Goal: Find specific page/section: Find specific page/section

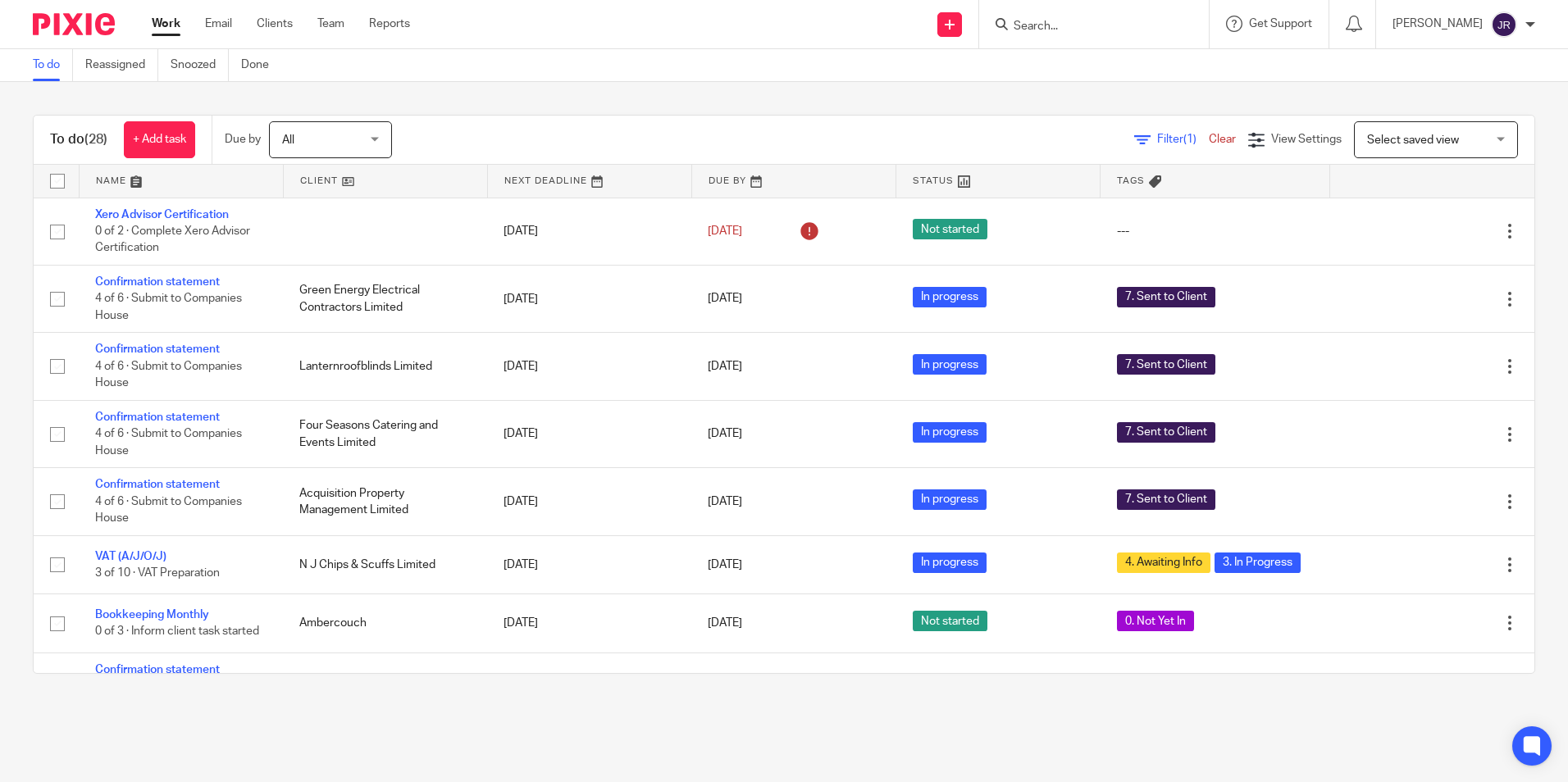
click at [1074, 26] on input "Search" at bounding box center [1086, 27] width 148 height 15
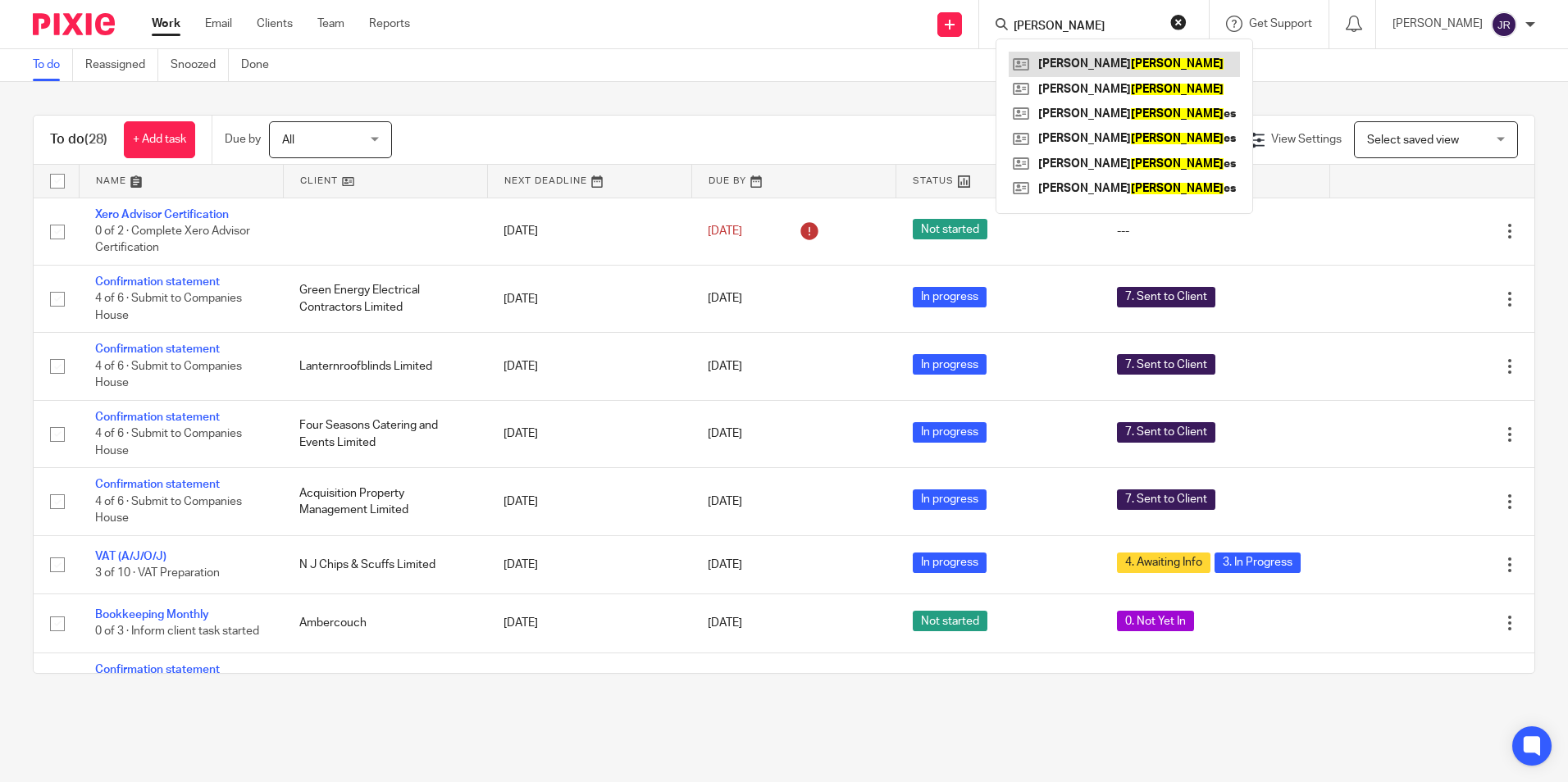
type input "[PERSON_NAME]"
click at [1082, 56] on link at bounding box center [1124, 64] width 232 height 25
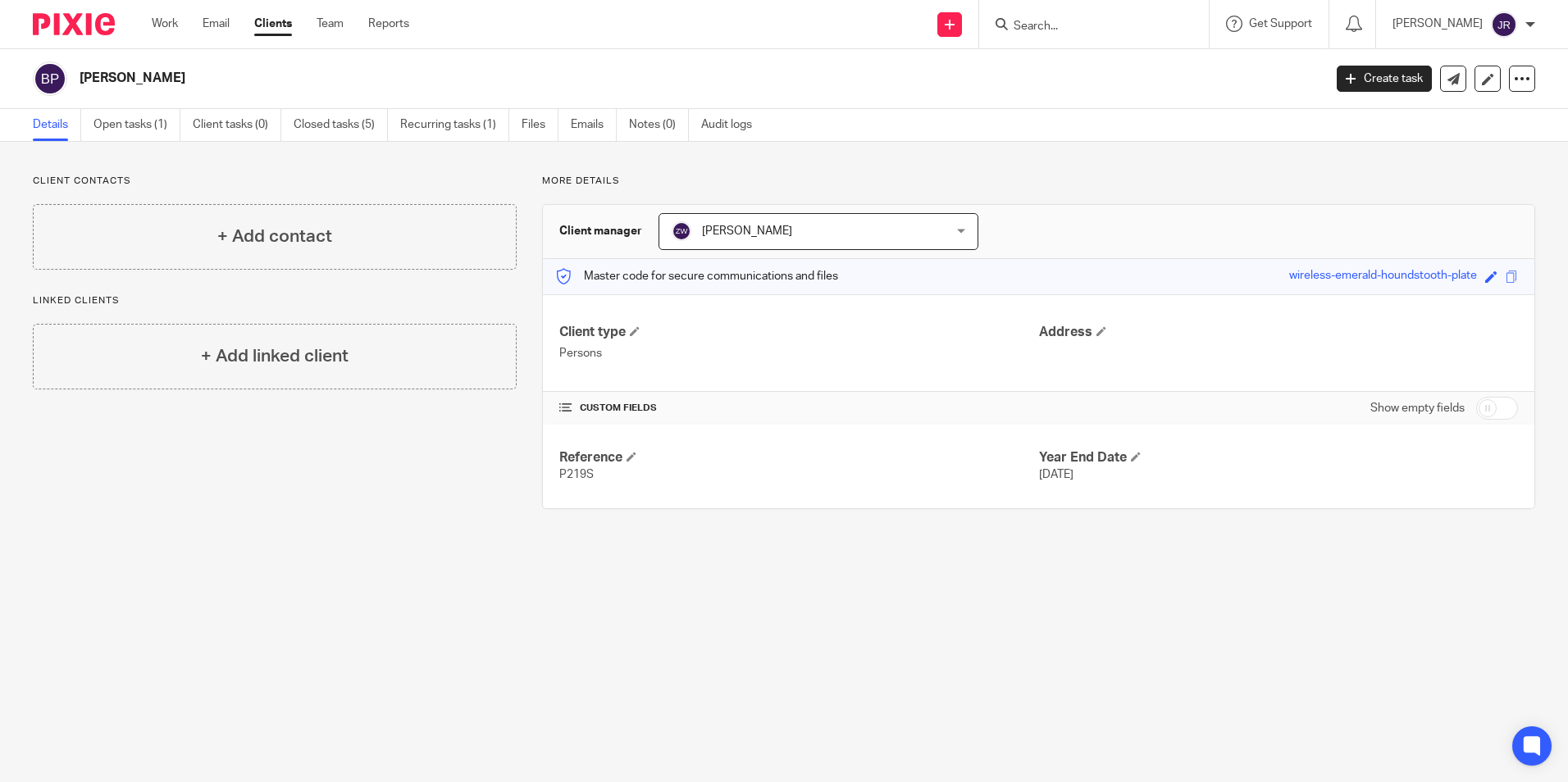
click at [1074, 29] on input "Search" at bounding box center [1086, 27] width 148 height 15
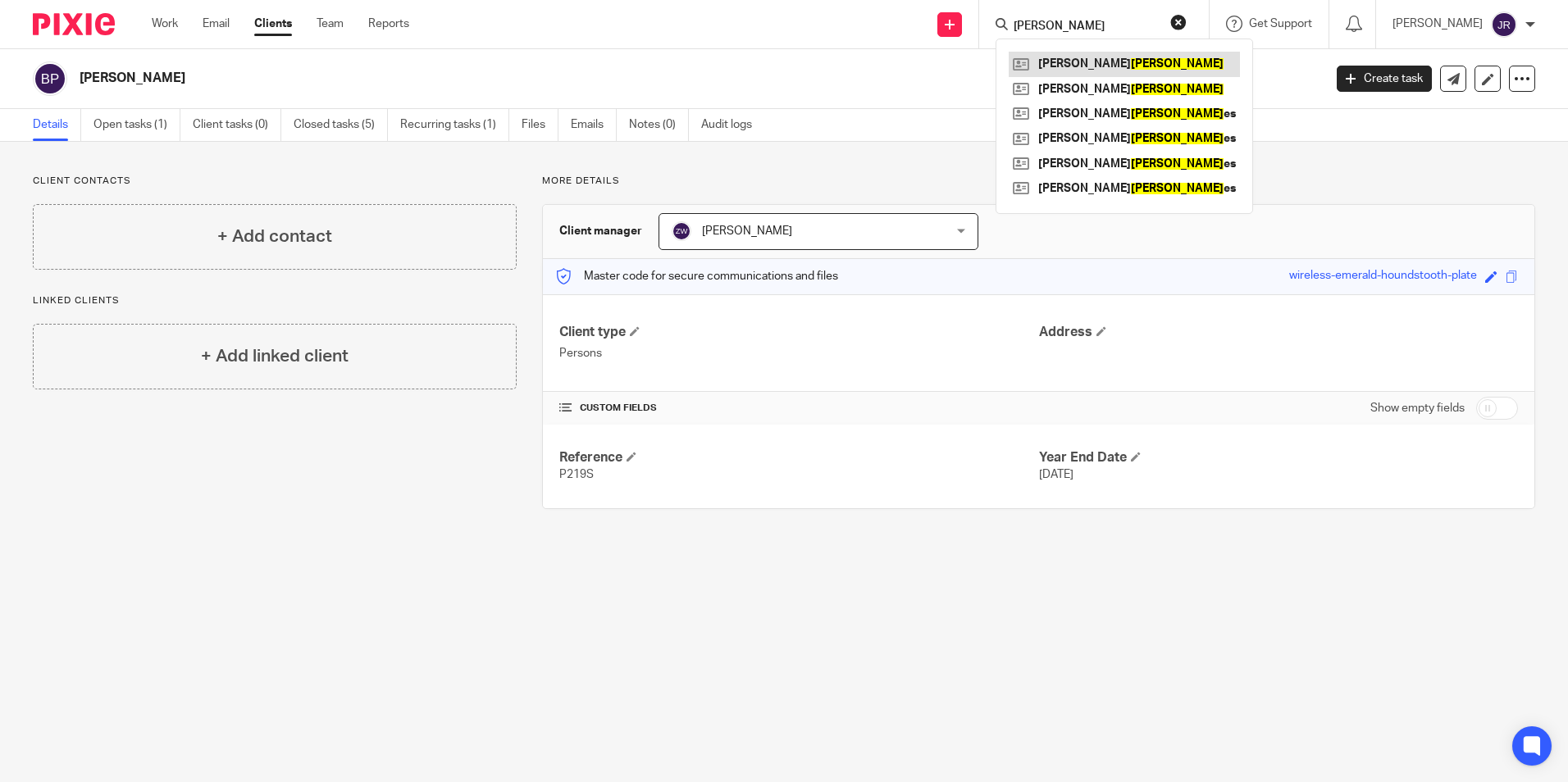
type input "[PERSON_NAME]"
click at [1079, 56] on link at bounding box center [1124, 64] width 232 height 25
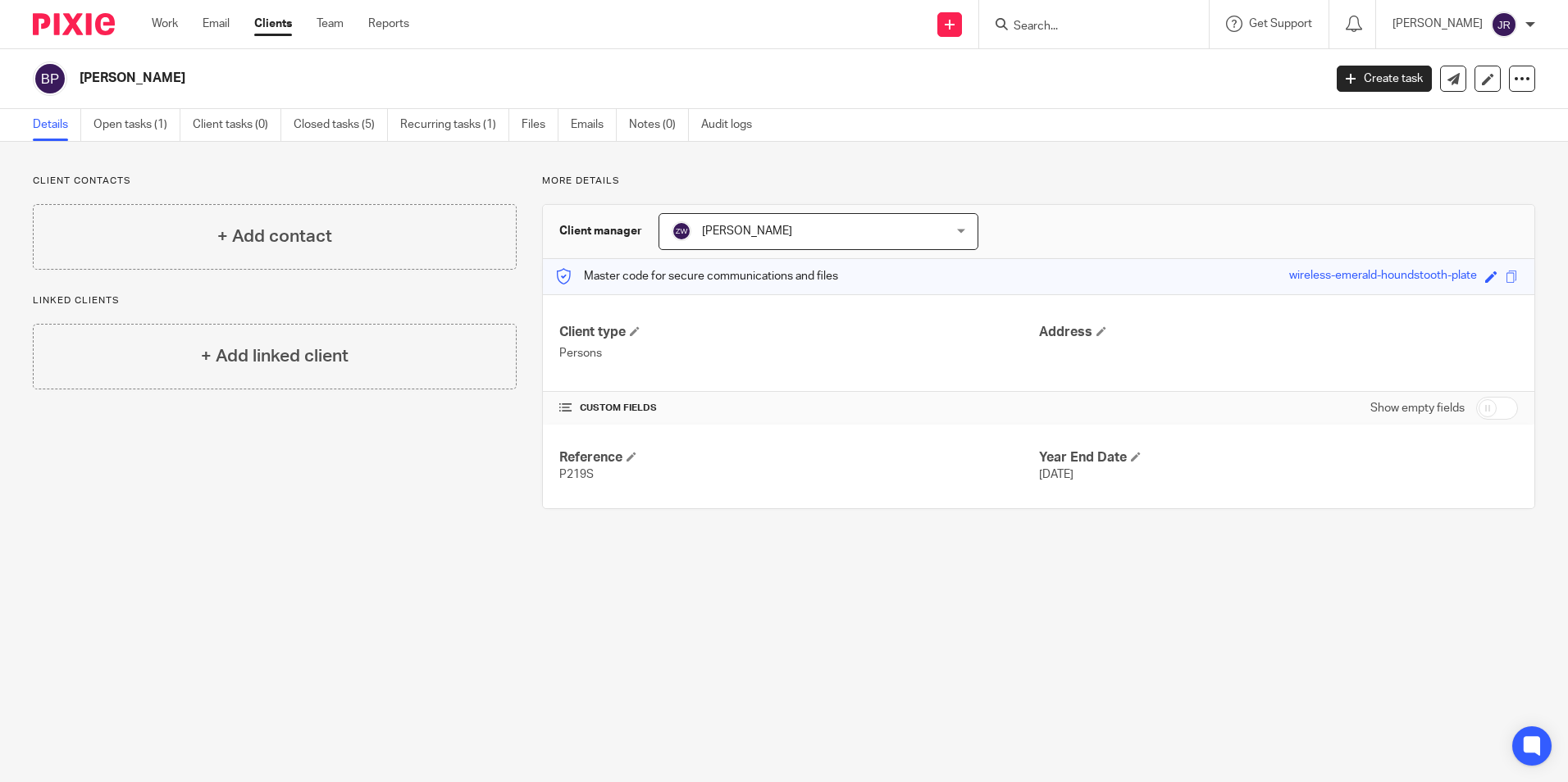
click at [1079, 23] on input "Search" at bounding box center [1086, 27] width 148 height 15
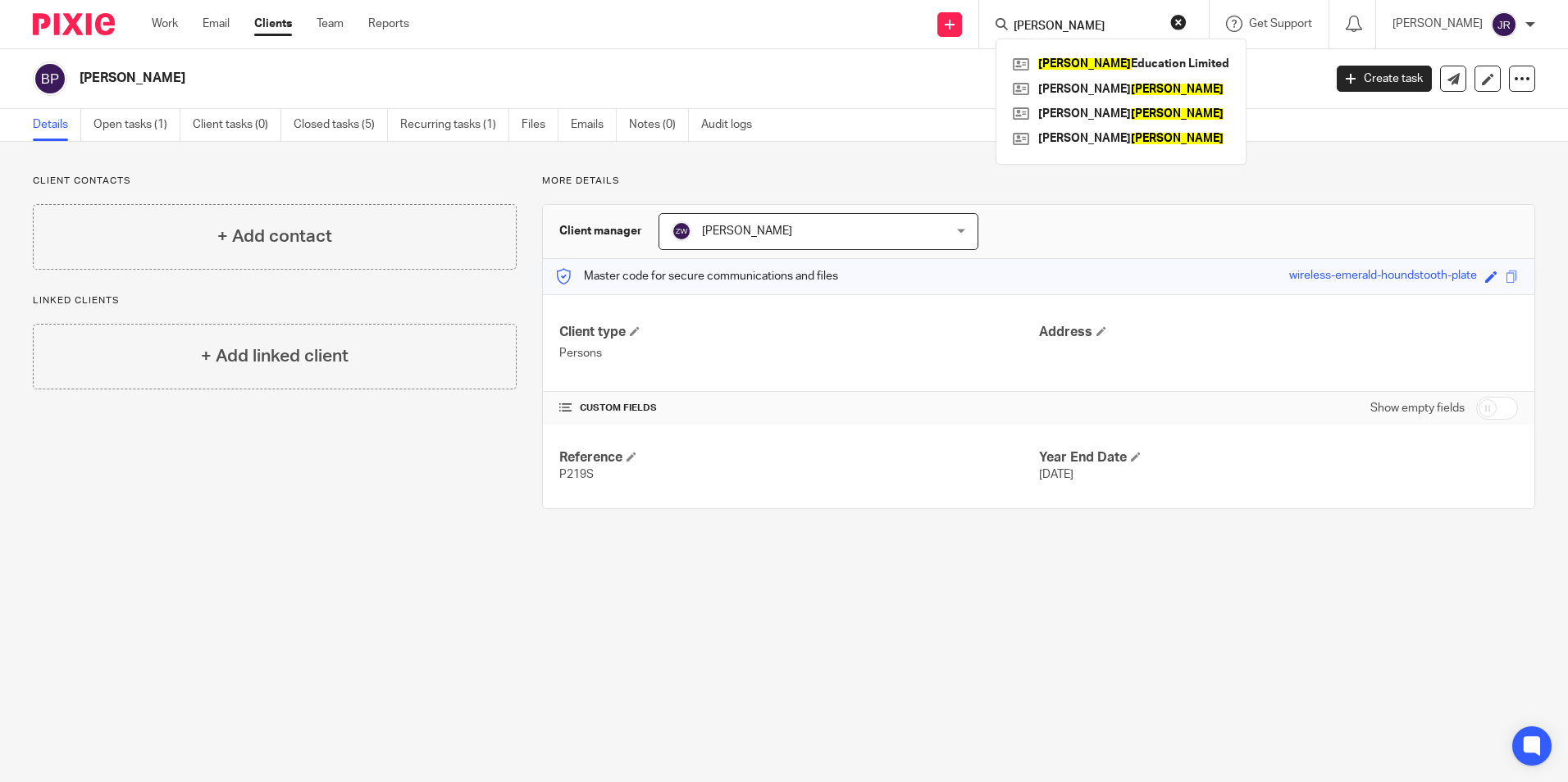
type input "morgan"
click at [1247, 176] on p "More details" at bounding box center [1038, 182] width 993 height 13
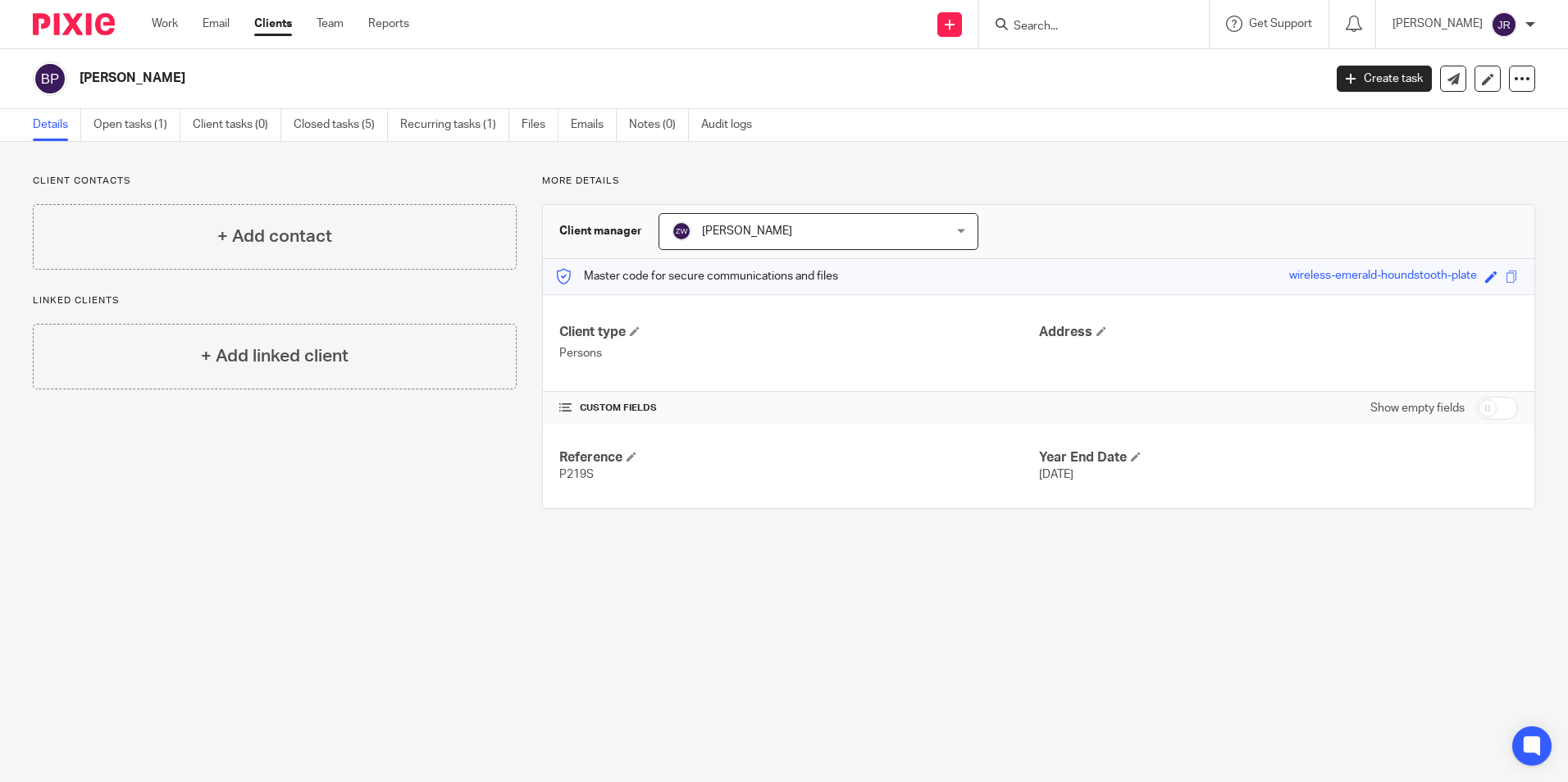
click at [1042, 25] on input "Search" at bounding box center [1086, 27] width 148 height 15
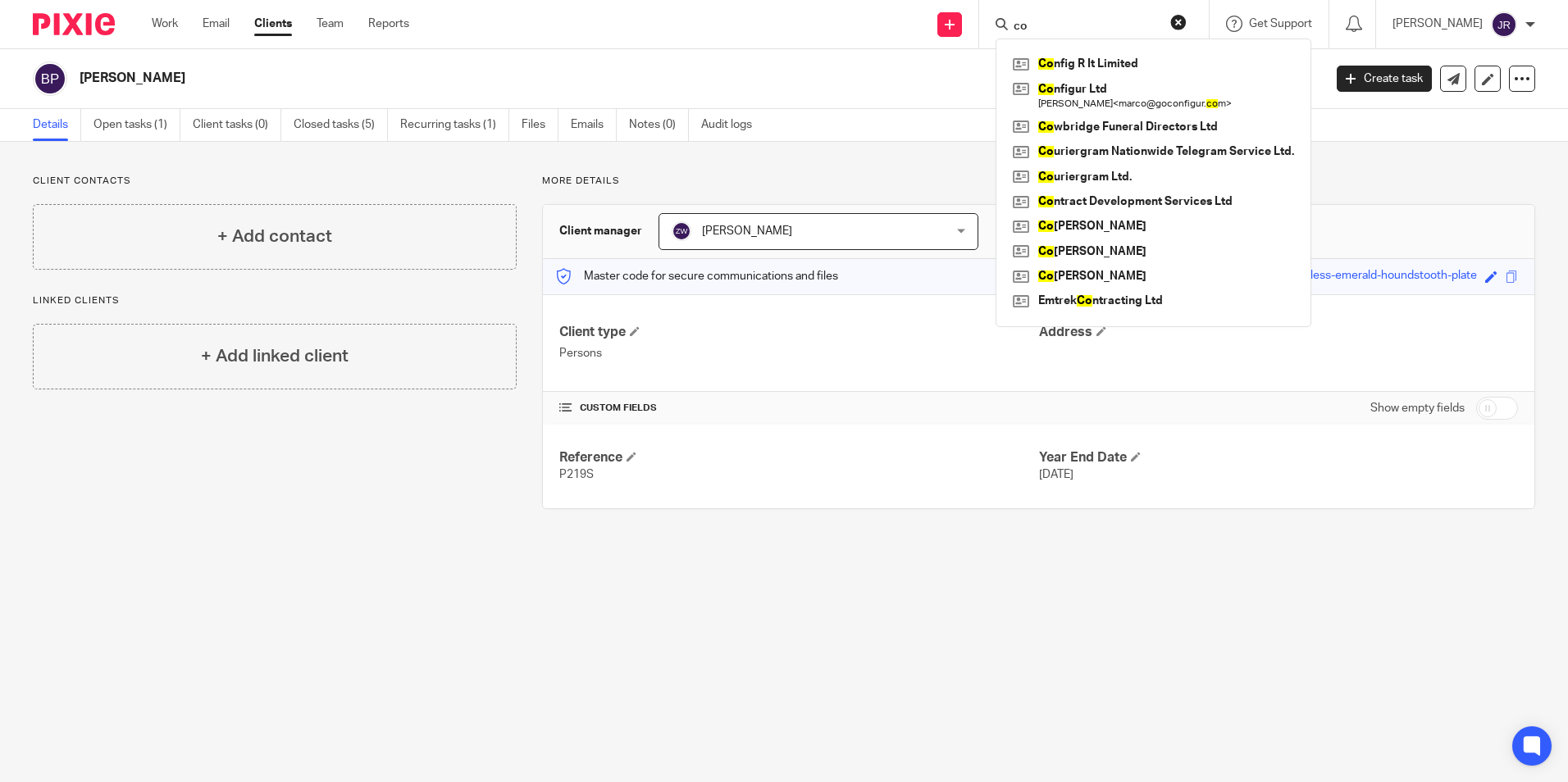
type input "c"
